Goal: Information Seeking & Learning: Compare options

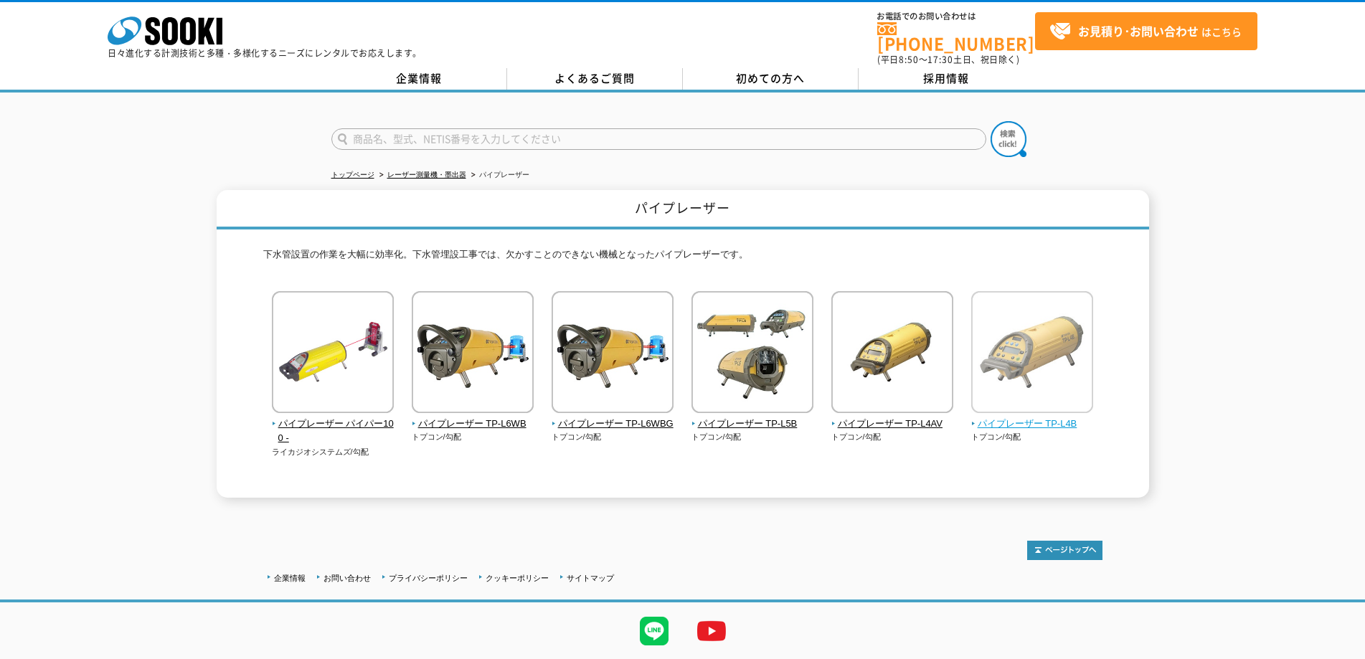
click at [1006, 417] on span "パイプレーザー TP-L4B" at bounding box center [1032, 424] width 123 height 15
click at [848, 417] on span "パイプレーザー TP-L4AV" at bounding box center [892, 424] width 123 height 15
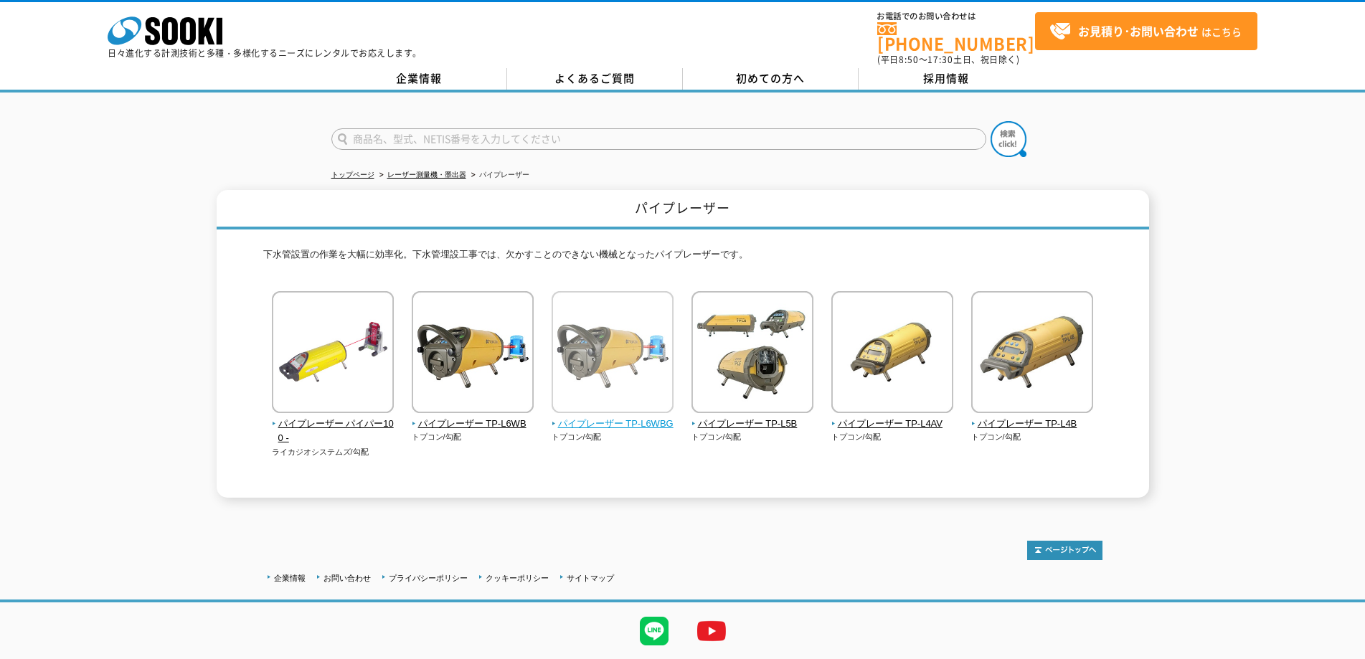
click at [614, 417] on span "パイプレーザー TP-L6WBG" at bounding box center [613, 424] width 123 height 15
